Goal: Information Seeking & Learning: Learn about a topic

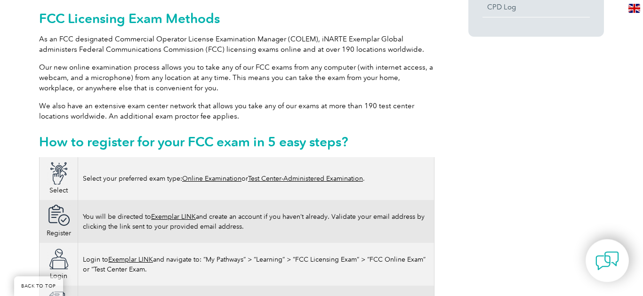
scroll to position [483, 0]
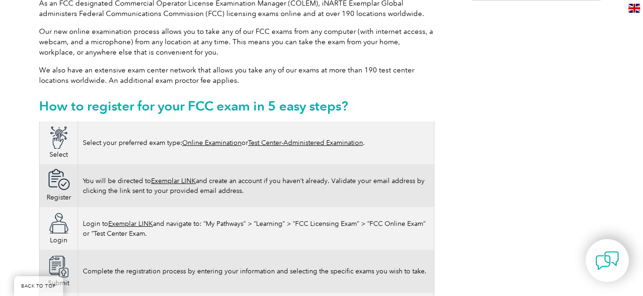
click at [217, 139] on link "Online Examination" at bounding box center [211, 143] width 59 height 8
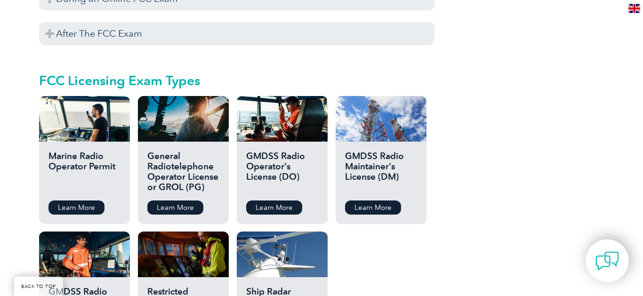
scroll to position [1019, 0]
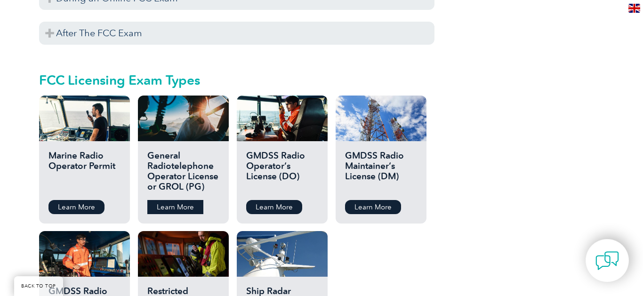
click at [178, 200] on link "Learn More" at bounding box center [175, 207] width 56 height 14
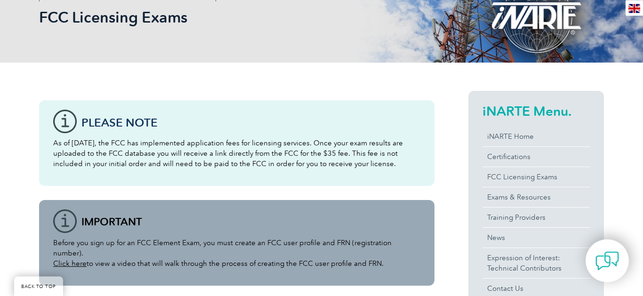
scroll to position [161, 0]
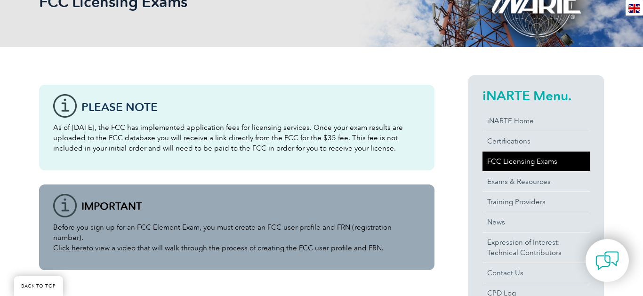
click at [513, 160] on link "FCC Licensing Exams" at bounding box center [535, 161] width 107 height 20
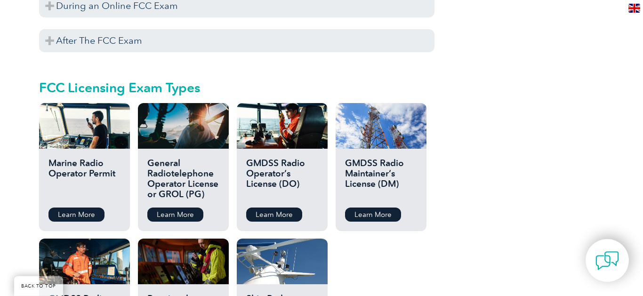
scroll to position [1019, 0]
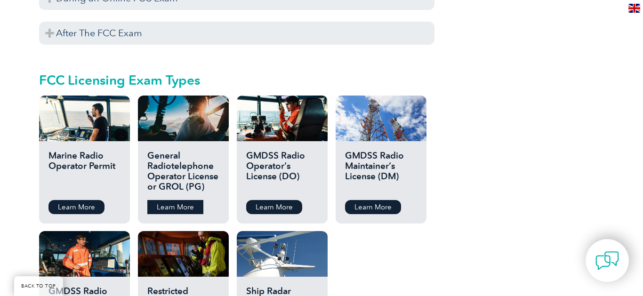
click at [184, 200] on link "Learn More" at bounding box center [175, 207] width 56 height 14
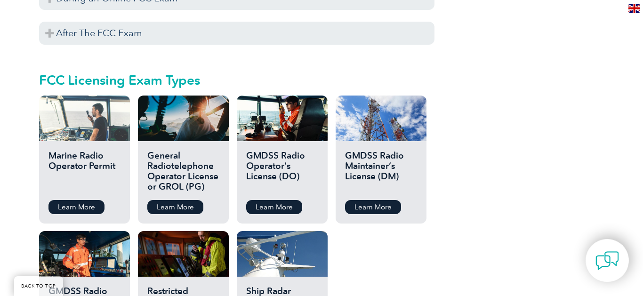
click at [77, 119] on div at bounding box center [84, 119] width 91 height 46
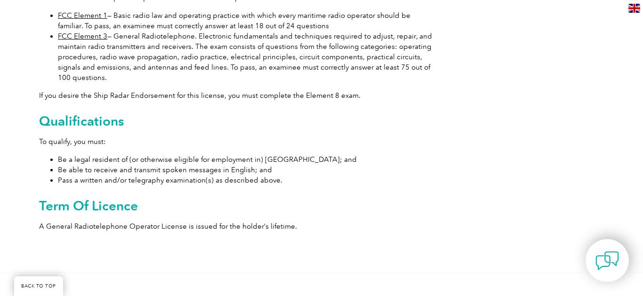
scroll to position [590, 0]
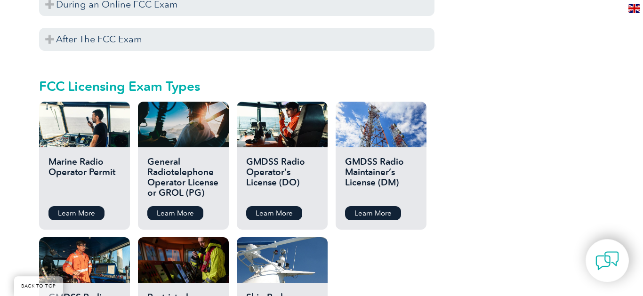
scroll to position [1073, 0]
